Goal: Information Seeking & Learning: Compare options

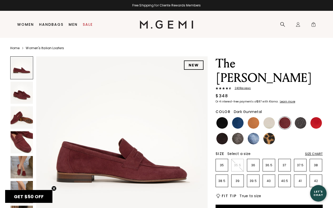
click at [300, 117] on img at bounding box center [301, 123] width 12 height 12
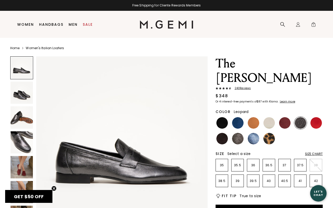
click at [270, 133] on img at bounding box center [270, 139] width 12 height 12
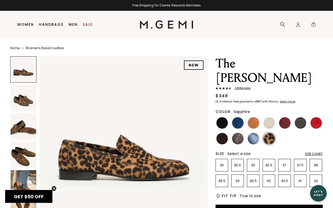
click at [252, 133] on img at bounding box center [254, 139] width 12 height 12
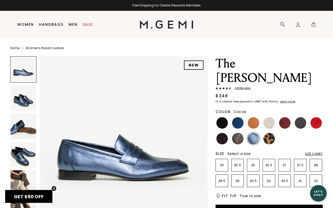
click at [238, 133] on img at bounding box center [238, 139] width 12 height 12
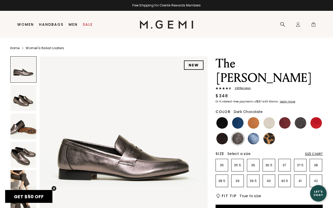
click at [224, 133] on img at bounding box center [222, 139] width 12 height 12
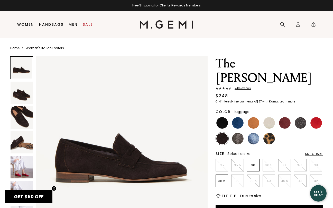
click at [252, 117] on img at bounding box center [254, 123] width 12 height 12
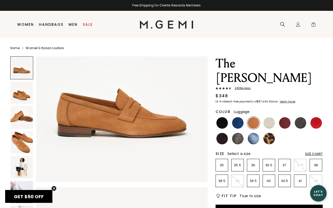
scroll to position [51, 0]
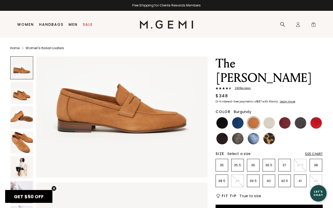
click at [283, 117] on img at bounding box center [285, 123] width 12 height 12
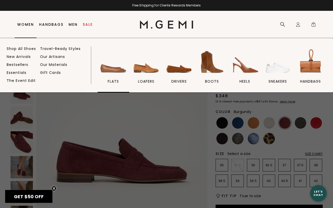
click at [114, 71] on img at bounding box center [113, 62] width 29 height 29
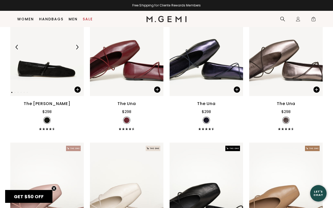
scroll to position [972, 0]
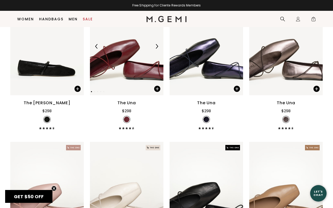
click at [157, 49] on img at bounding box center [157, 46] width 5 height 5
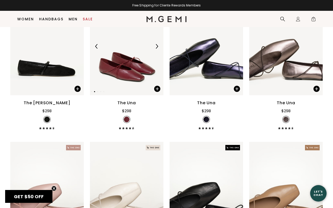
click at [157, 49] on img at bounding box center [157, 46] width 5 height 5
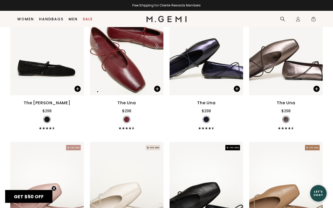
click at [157, 49] on img at bounding box center [157, 46] width 5 height 5
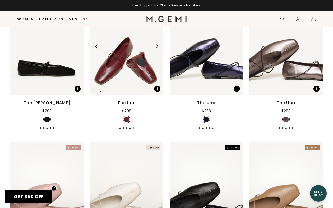
click at [157, 49] on img at bounding box center [157, 46] width 5 height 5
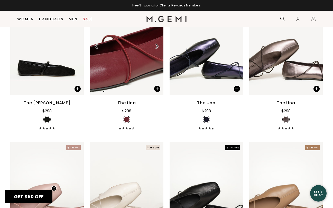
click at [157, 49] on img at bounding box center [157, 46] width 5 height 5
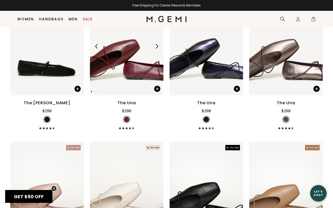
click at [157, 49] on img at bounding box center [157, 46] width 5 height 5
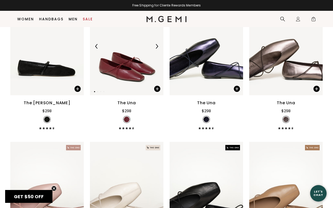
click at [157, 49] on img at bounding box center [157, 46] width 5 height 5
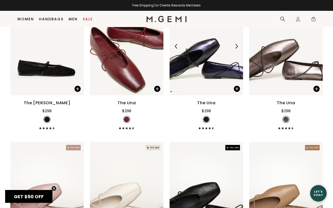
click at [236, 49] on img at bounding box center [236, 46] width 5 height 5
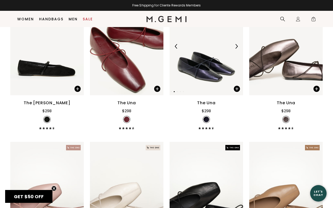
click at [236, 49] on img at bounding box center [236, 46] width 5 height 5
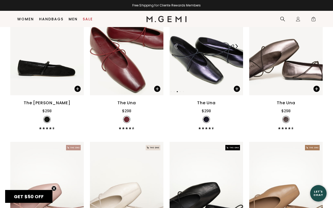
click at [236, 49] on img at bounding box center [236, 46] width 5 height 5
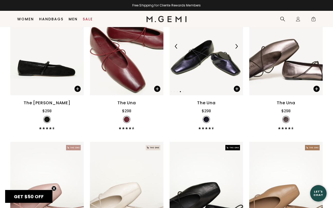
click at [236, 49] on img at bounding box center [236, 46] width 5 height 5
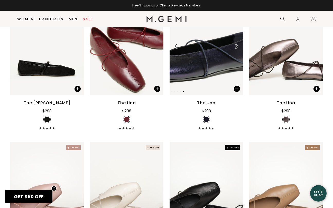
click at [236, 49] on img at bounding box center [236, 46] width 5 height 5
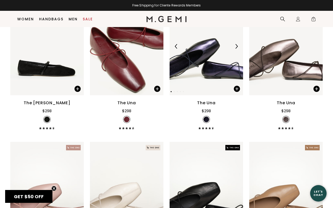
click at [236, 49] on img at bounding box center [236, 46] width 5 height 5
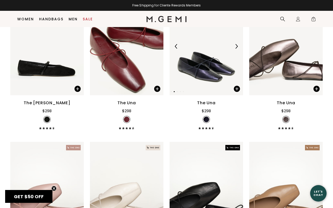
click at [236, 49] on img at bounding box center [236, 46] width 5 height 5
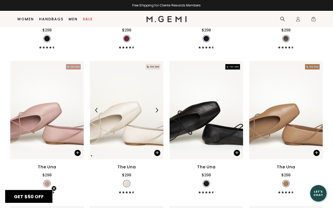
scroll to position [1053, 0]
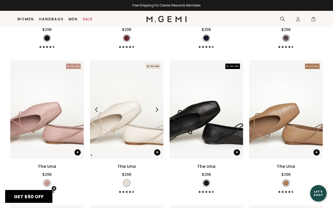
click at [157, 112] on img at bounding box center [157, 109] width 5 height 5
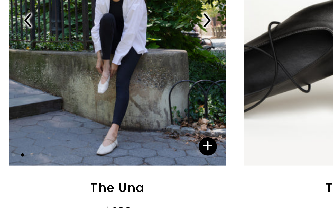
scroll to position [1055, 0]
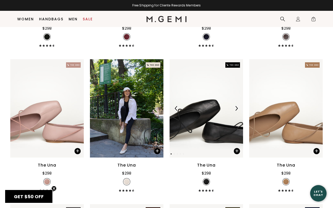
click at [236, 111] on img at bounding box center [236, 108] width 5 height 5
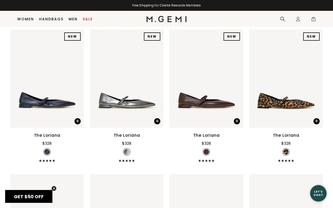
scroll to position [1518, 0]
click at [157, 81] on img at bounding box center [157, 78] width 5 height 5
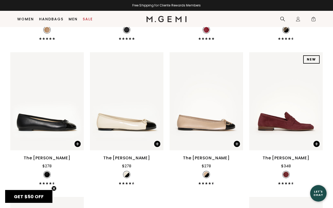
scroll to position [1785, 0]
